Goal: Information Seeking & Learning: Learn about a topic

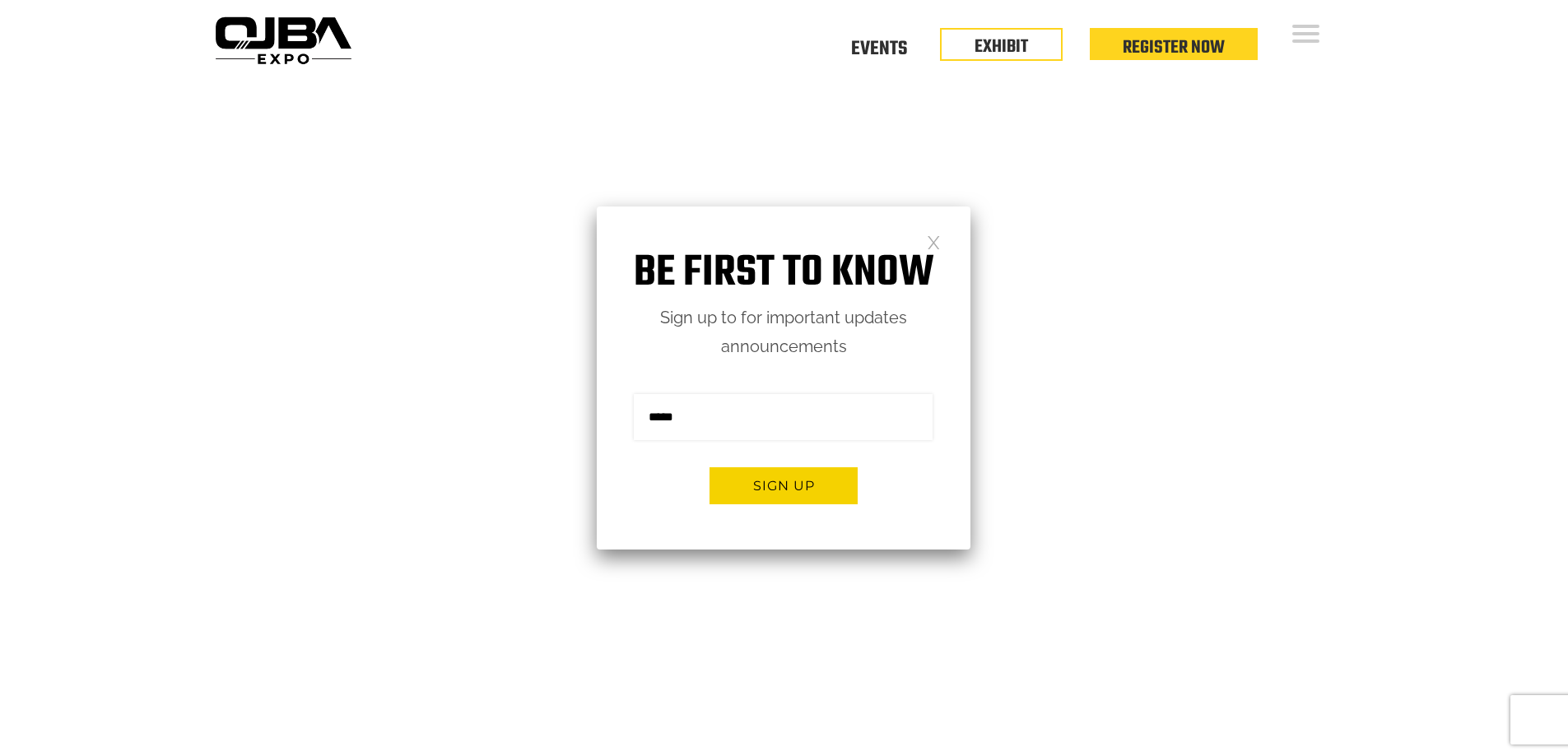
click at [933, 245] on link at bounding box center [934, 241] width 14 height 14
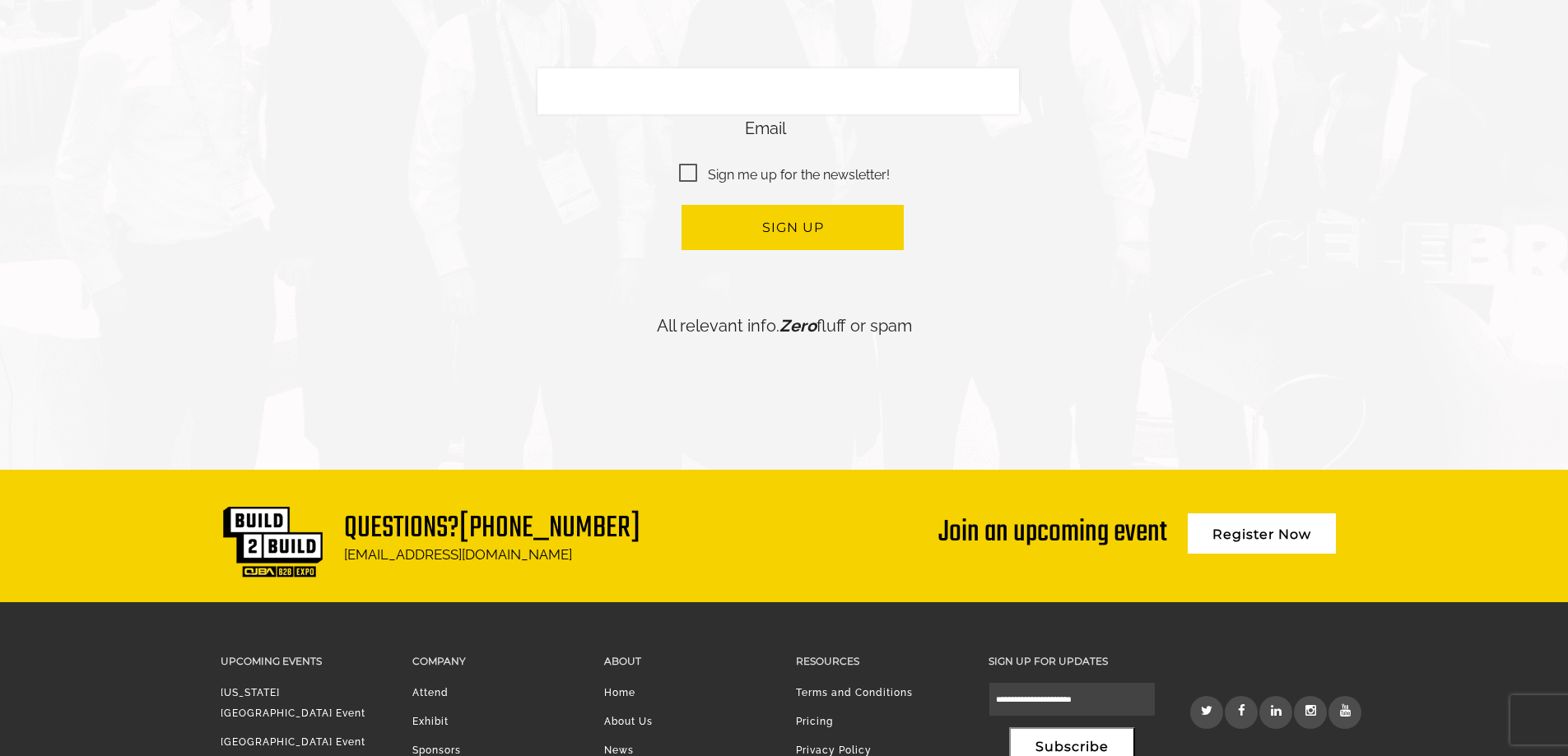
scroll to position [4001, 0]
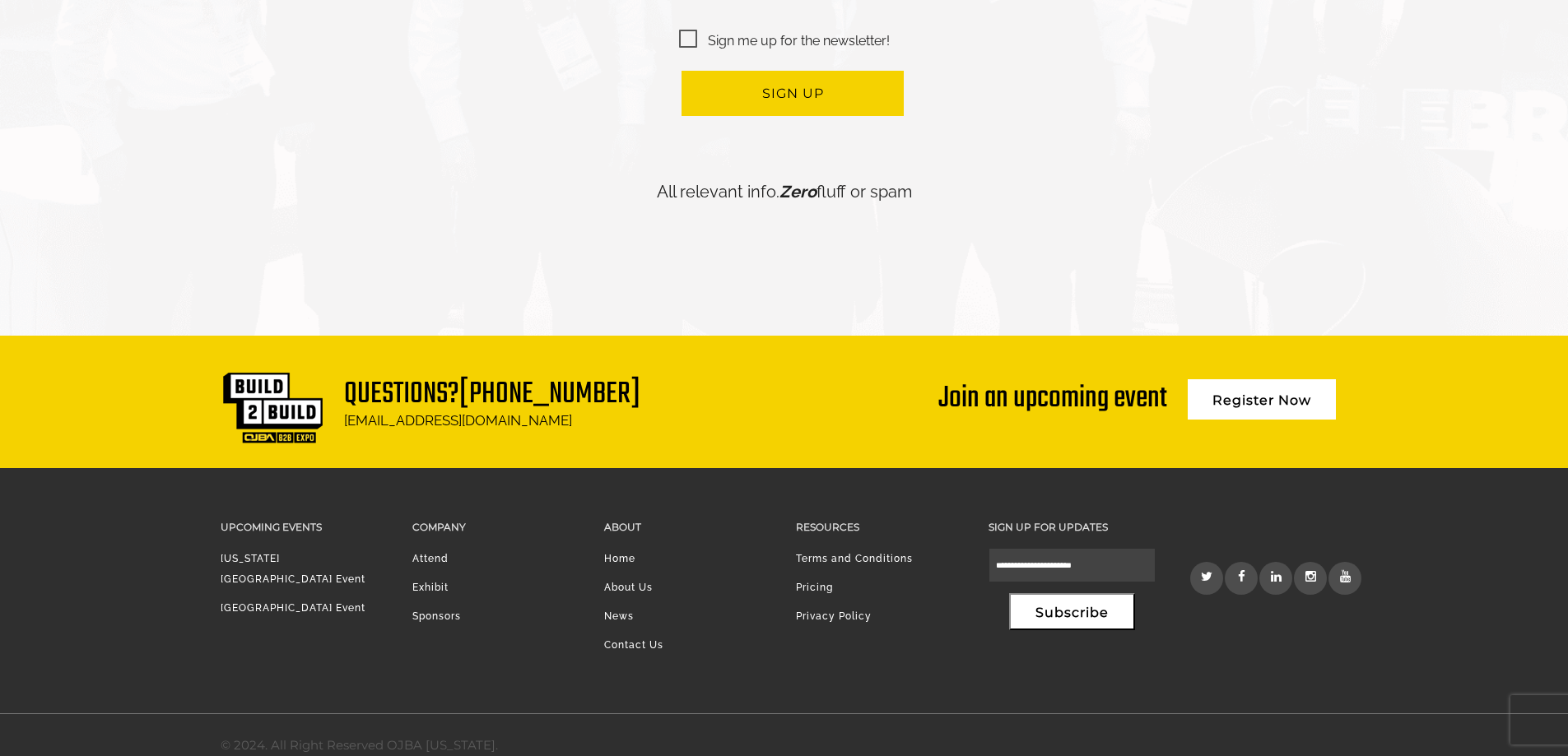
click at [627, 553] on link "Home" at bounding box center [620, 558] width 32 height 11
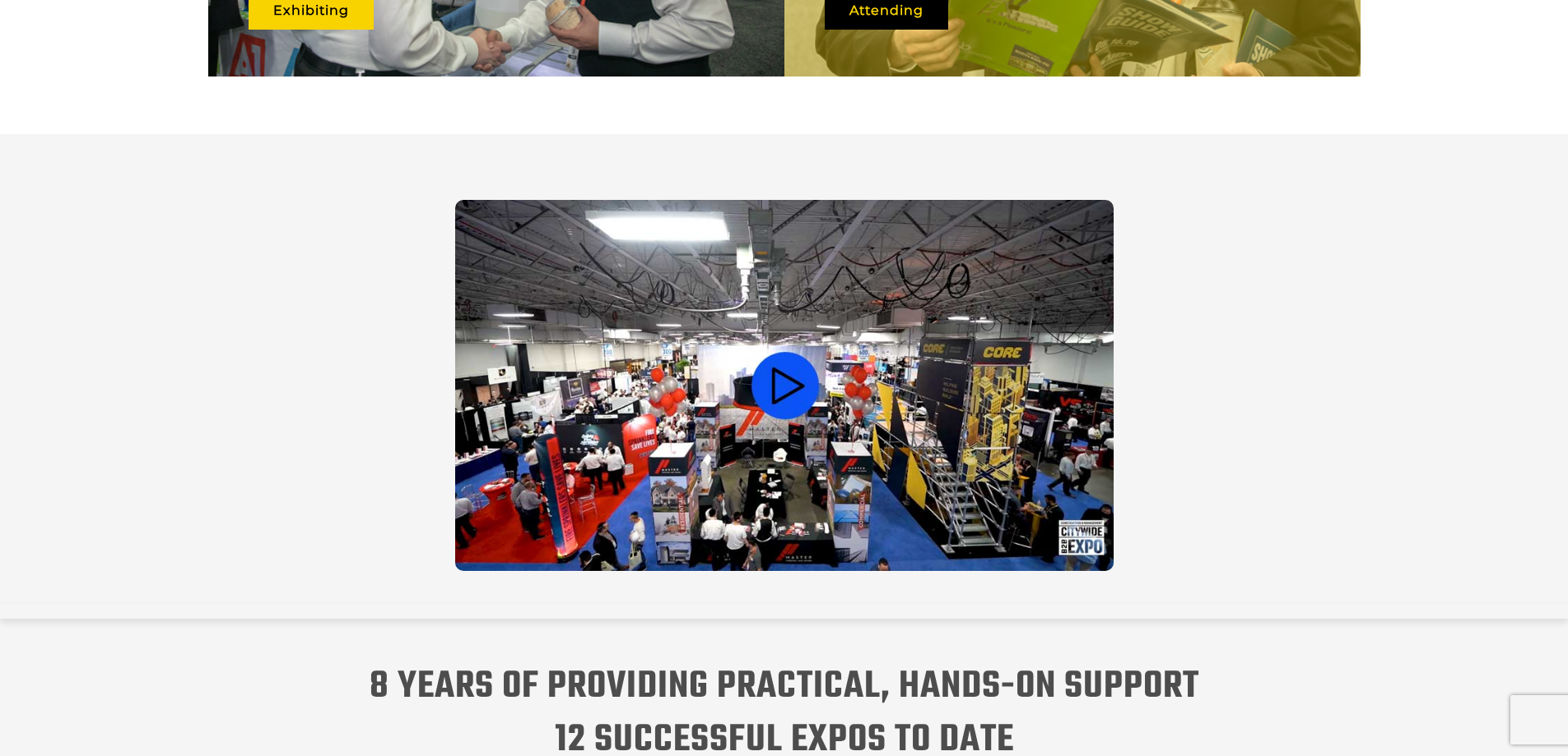
scroll to position [1398, 0]
click at [772, 379] on video at bounding box center [784, 386] width 659 height 371
click at [780, 371] on video at bounding box center [784, 386] width 659 height 371
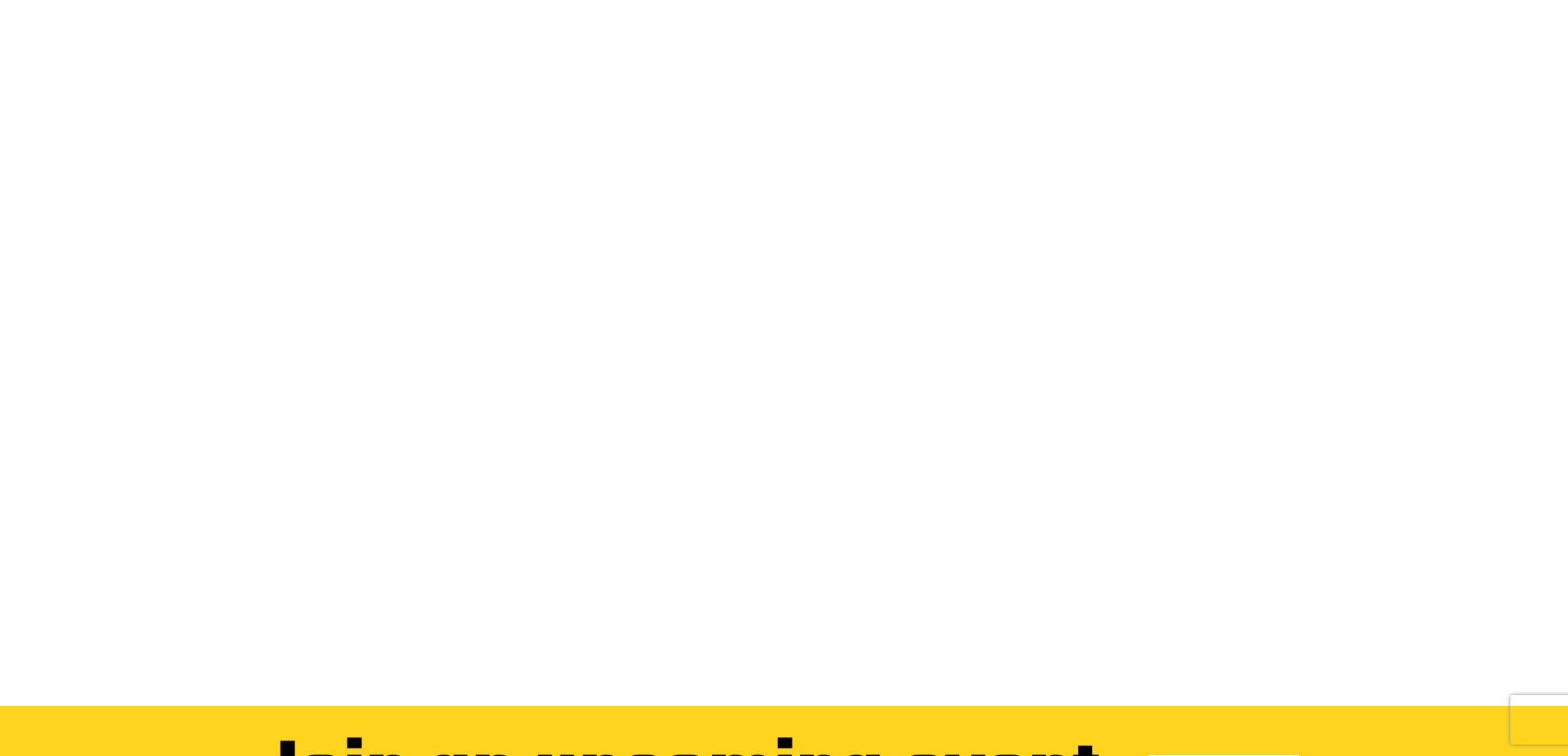
scroll to position [0, 0]
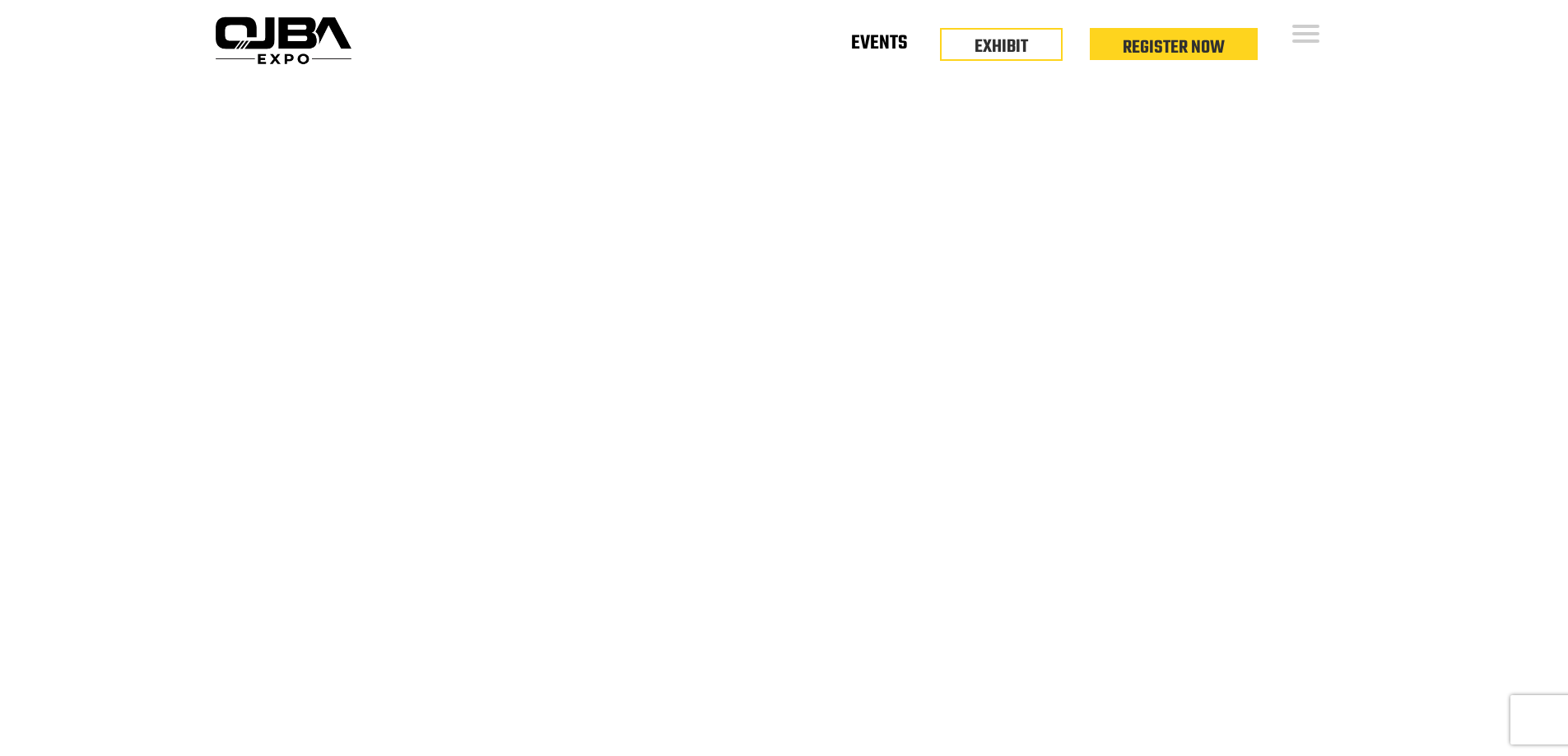
click at [867, 46] on link "Events" at bounding box center [880, 47] width 56 height 6
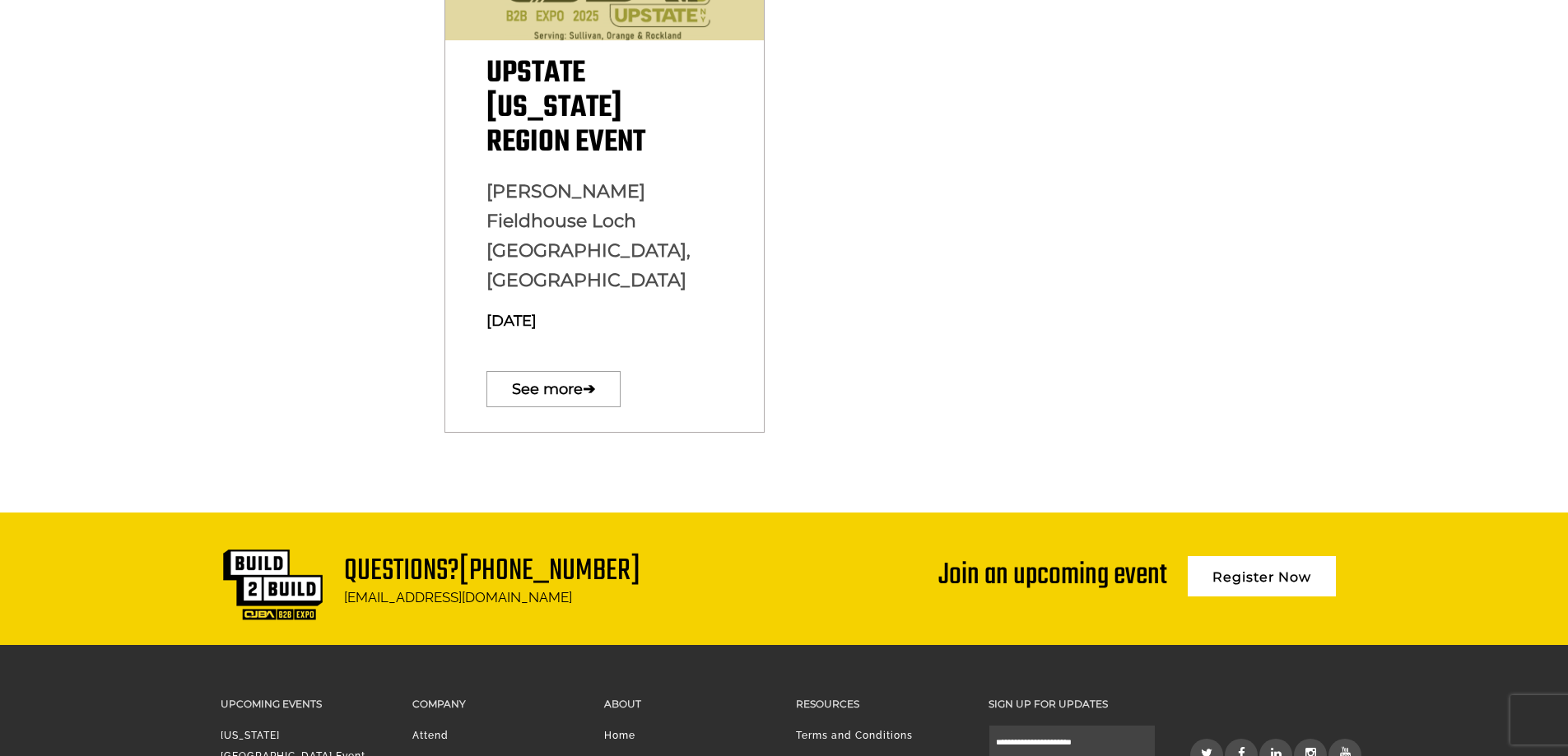
scroll to position [1187, 0]
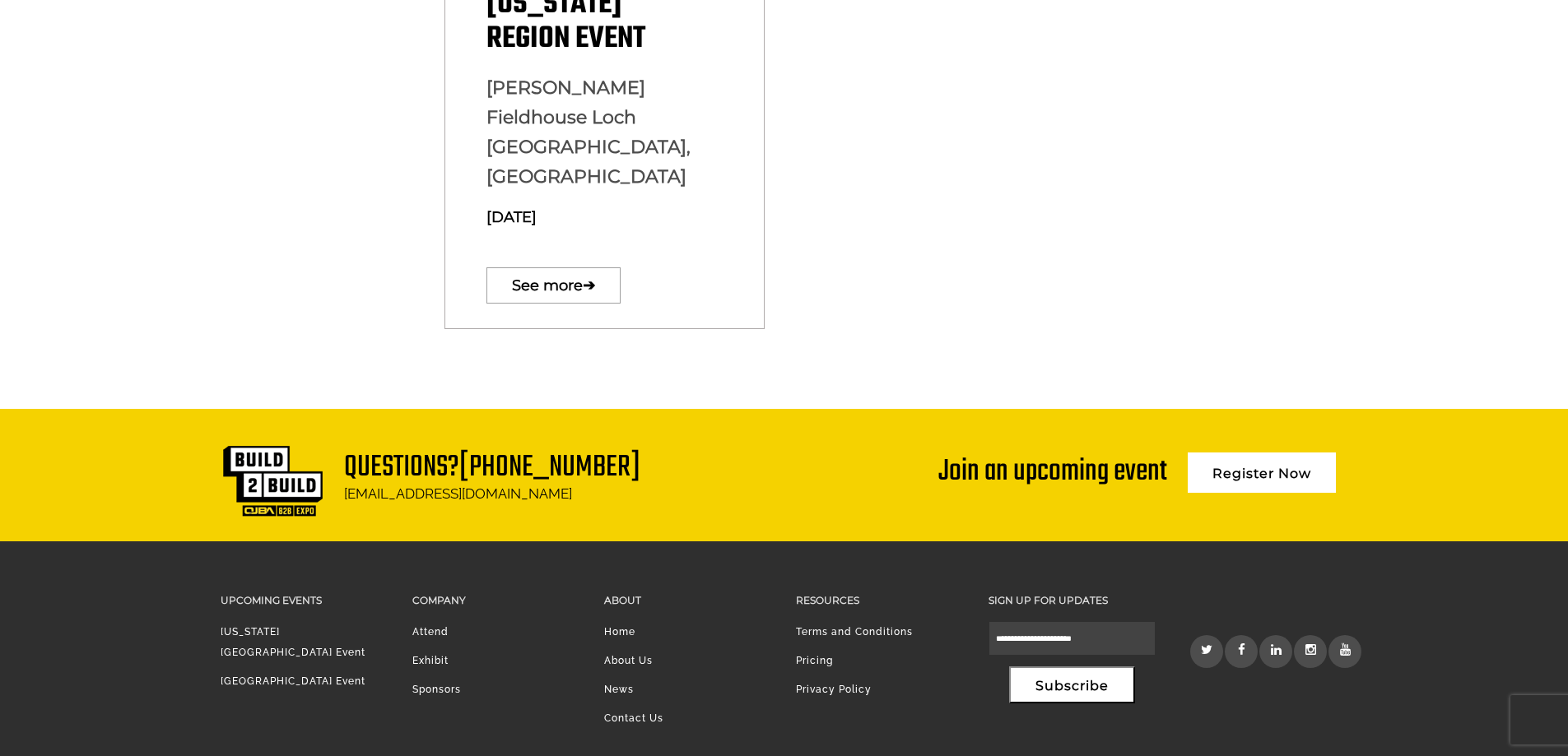
click at [628, 622] on li "Home" at bounding box center [687, 636] width 167 height 29
click at [628, 654] on link "About Us" at bounding box center [629, 660] width 49 height 11
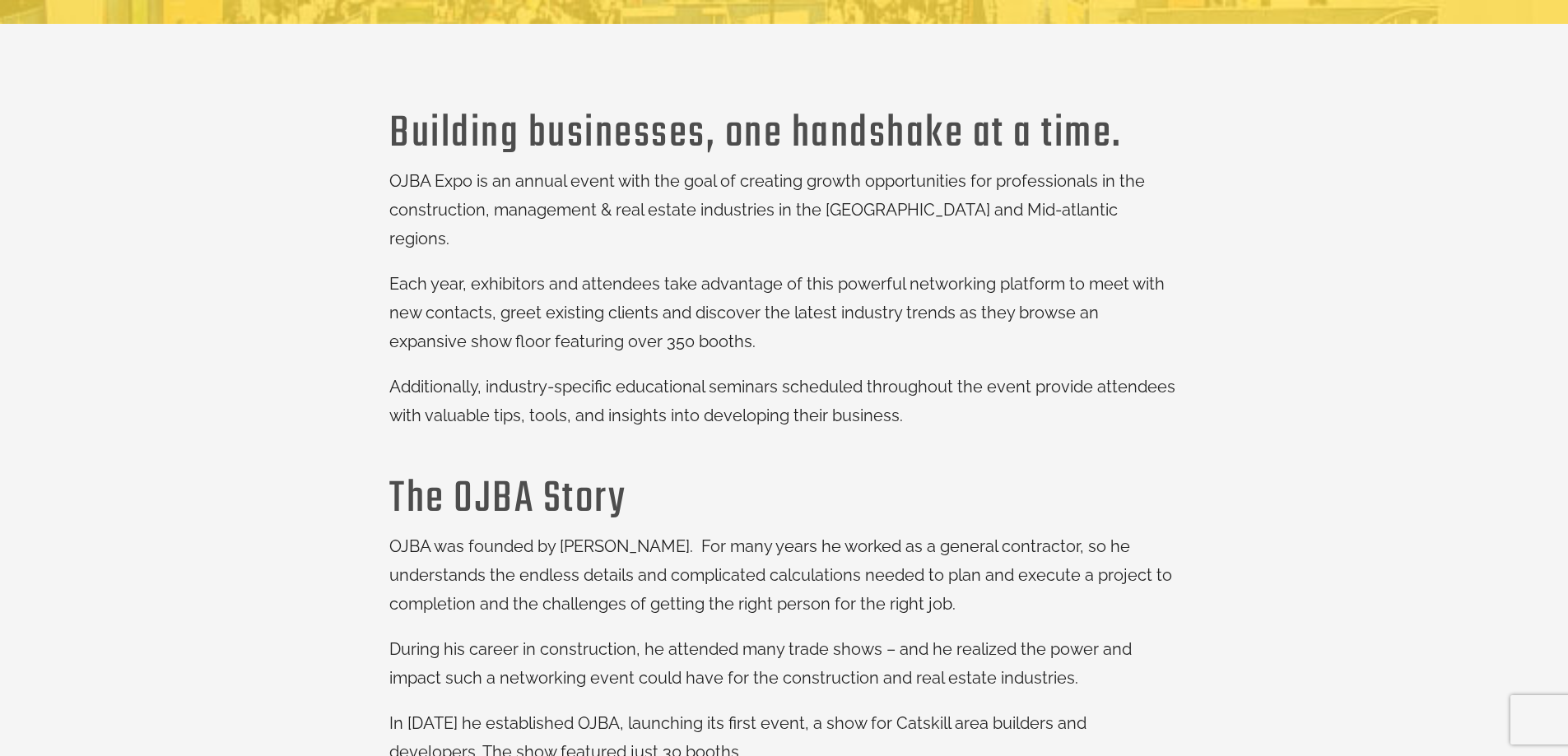
scroll to position [658, 0]
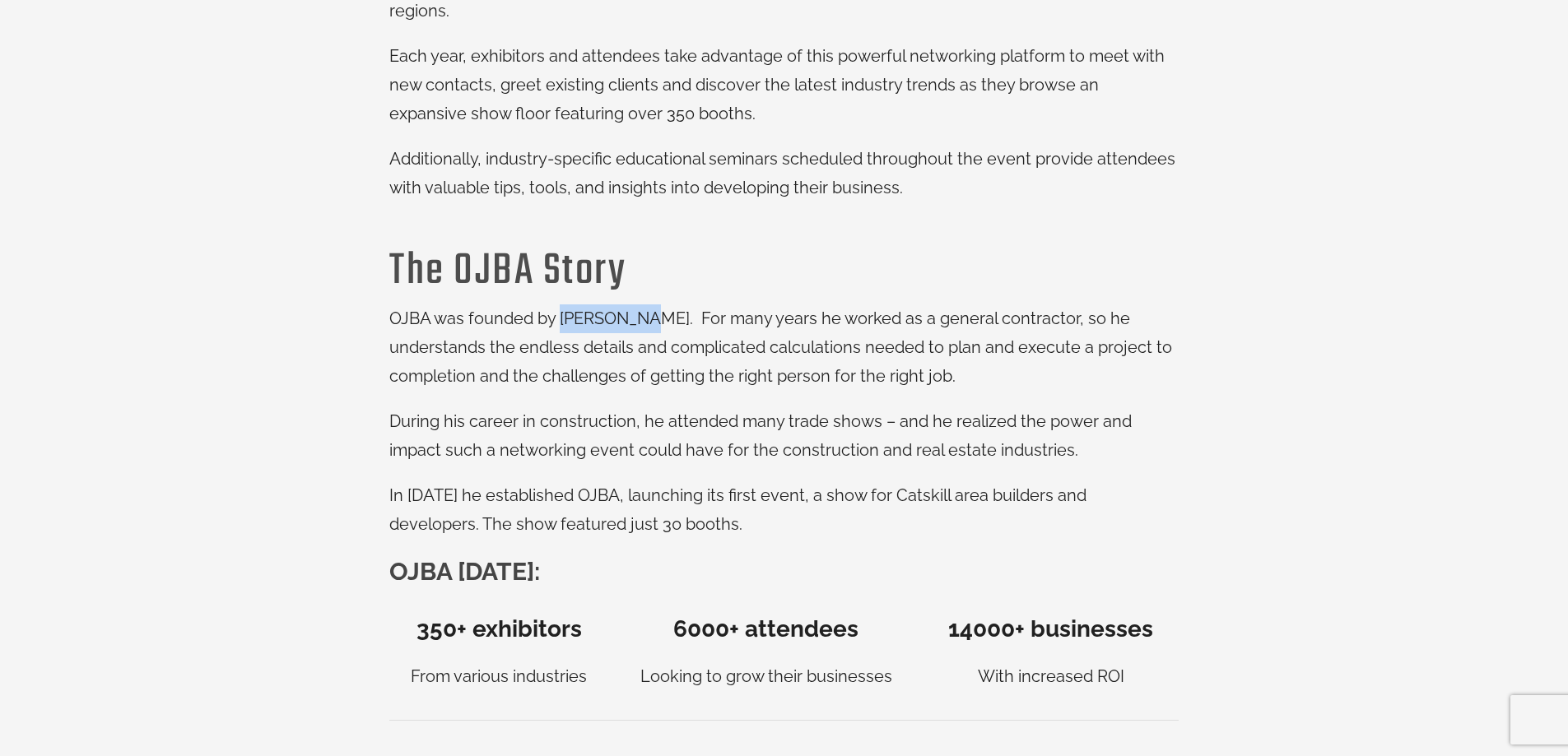
drag, startPoint x: 560, startPoint y: 283, endPoint x: 648, endPoint y: 292, distance: 88.5
click at [648, 309] on span "OJBA was founded by Mike Weber. For many years he worked as a general contracto…" at bounding box center [780, 347] width 783 height 77
copy span "Mike Weber"
